Goal: Information Seeking & Learning: Understand process/instructions

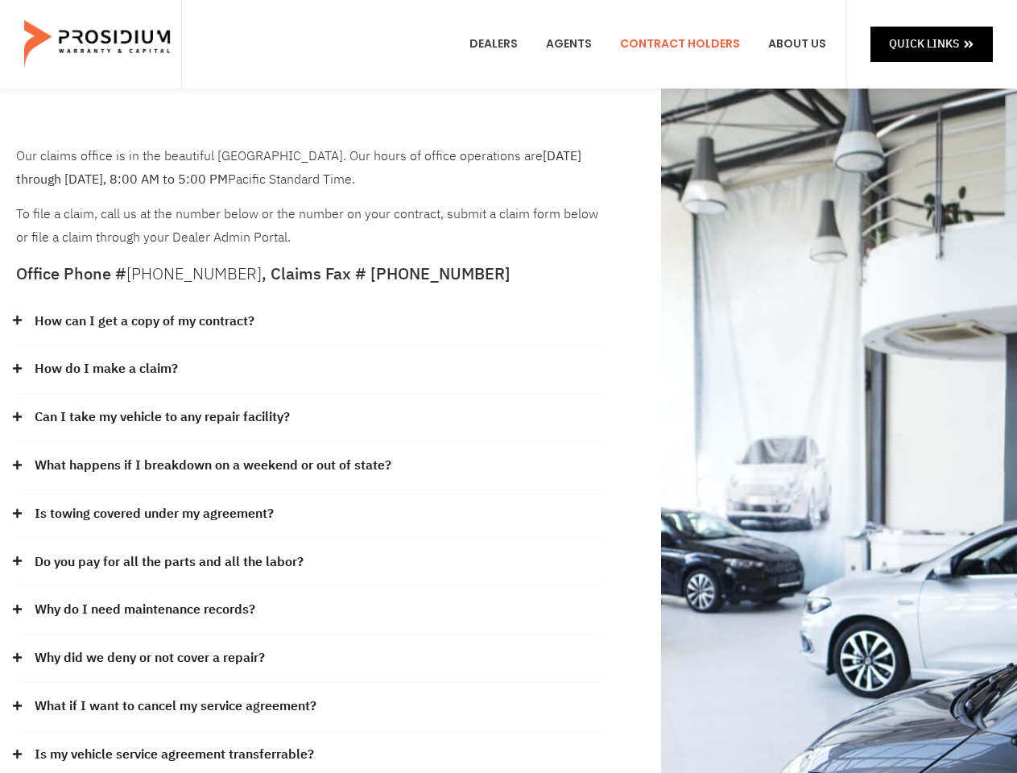
click at [508, 387] on div "How do I make a claim?" at bounding box center [308, 369] width 585 height 48
click at [308, 322] on div "How can I get a copy of my contract?" at bounding box center [308, 322] width 585 height 48
click at [143, 321] on link "How can I get a copy of my contract?" at bounding box center [145, 321] width 220 height 23
click at [308, 370] on div "How do I make a claim?" at bounding box center [308, 369] width 585 height 48
click at [105, 369] on link "How do I make a claim?" at bounding box center [106, 369] width 143 height 23
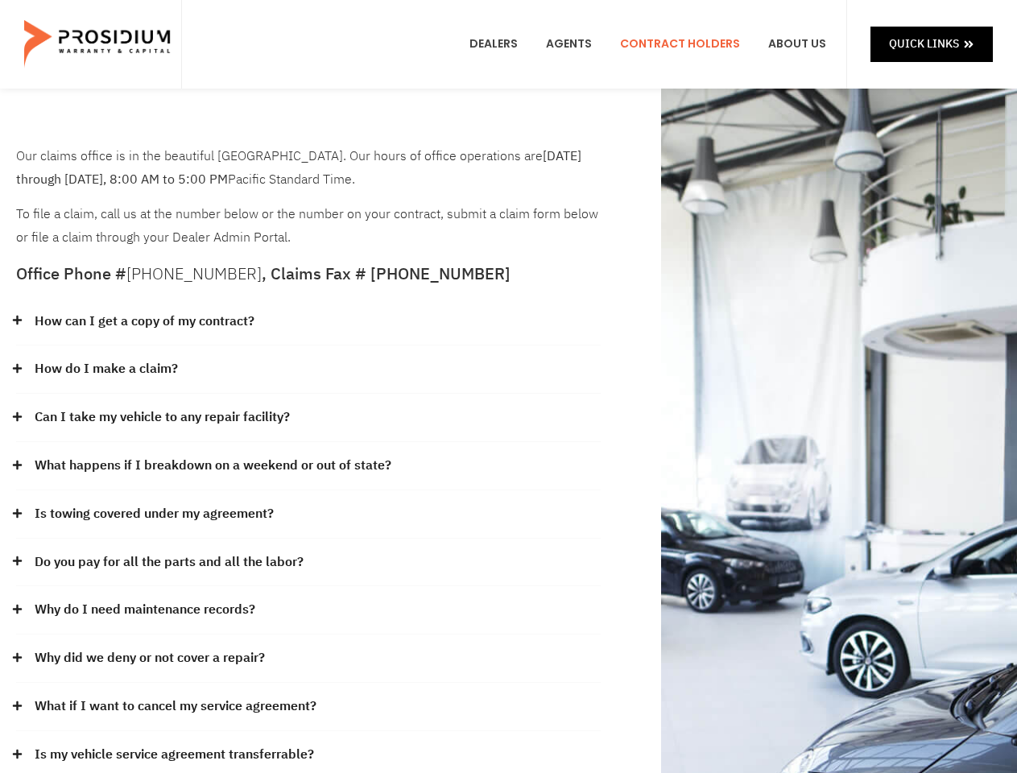
click at [308, 418] on div "Can I take my vehicle to any repair facility?" at bounding box center [308, 418] width 585 height 48
click at [163, 417] on link "Can I take my vehicle to any repair facility?" at bounding box center [162, 417] width 255 height 23
click at [308, 466] on link "What happens if I breakdown on a weekend or out of state?" at bounding box center [213, 465] width 357 height 23
click at [211, 465] on link "What happens if I breakdown on a weekend or out of state?" at bounding box center [213, 465] width 357 height 23
click at [308, 515] on div "Is towing covered under my agreement?" at bounding box center [308, 514] width 585 height 48
